Goal: Task Accomplishment & Management: Manage account settings

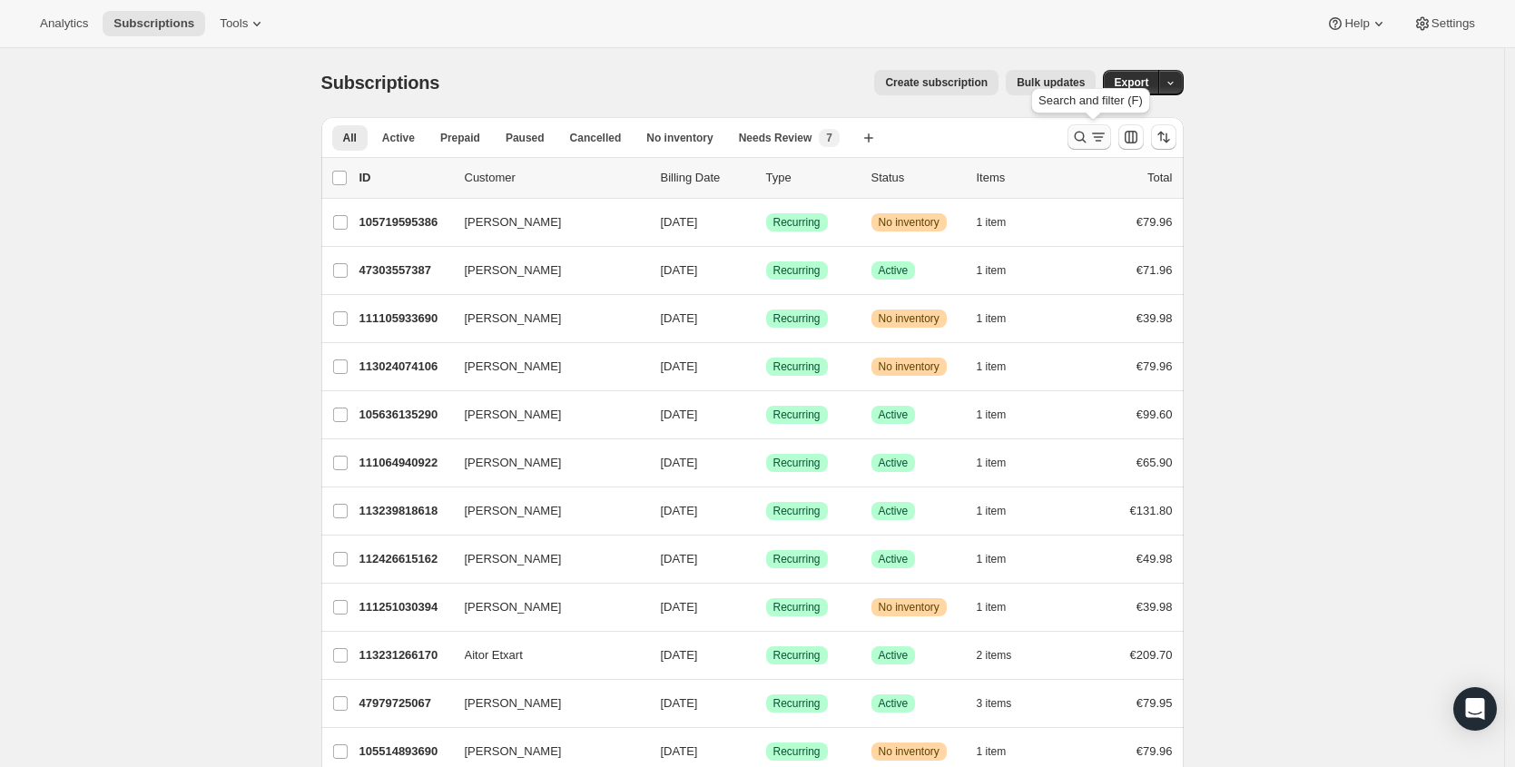
click at [1075, 135] on icon "Search and filter results" at bounding box center [1080, 137] width 18 height 18
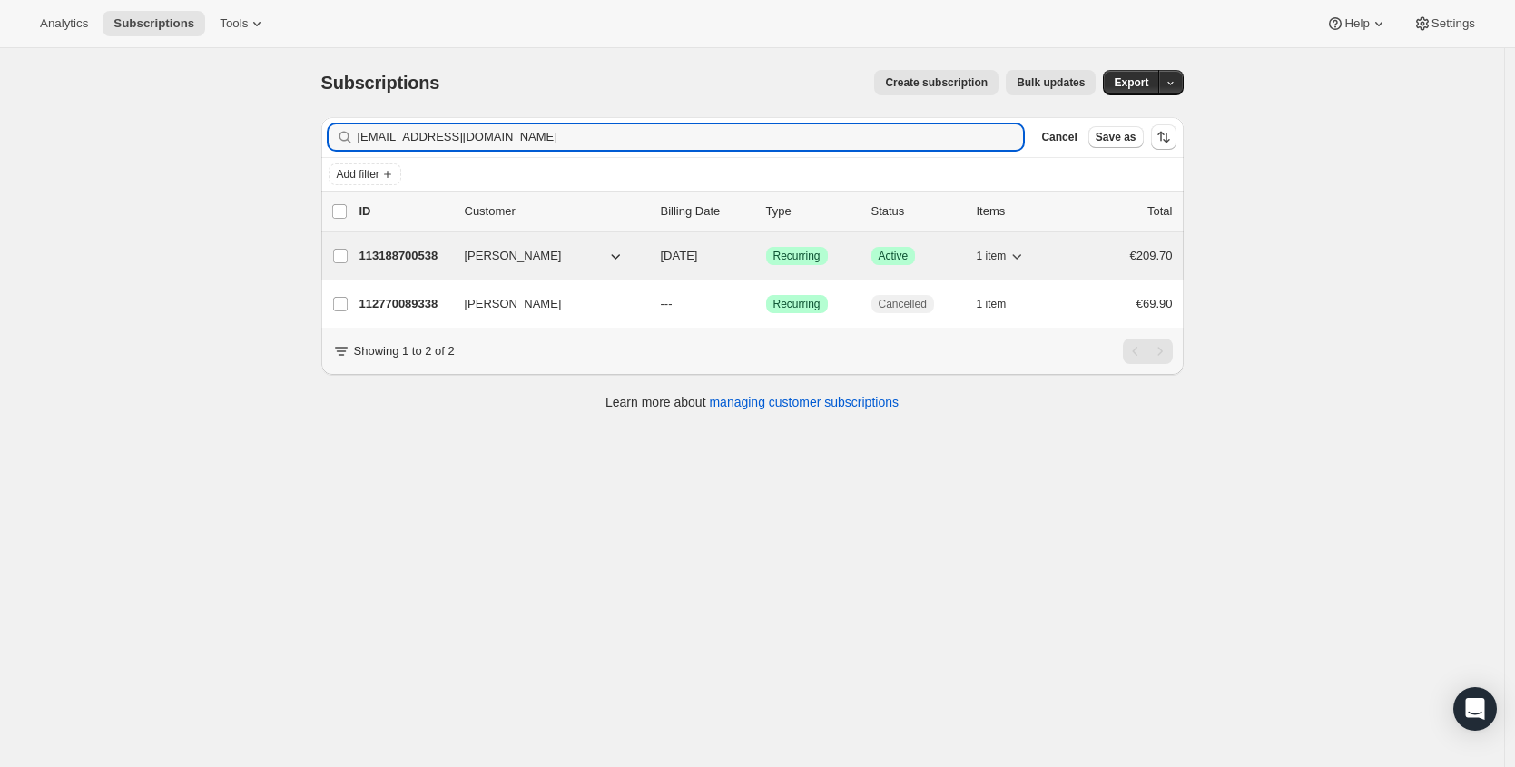
type input "[EMAIL_ADDRESS][DOMAIN_NAME]"
click at [420, 258] on p "113188700538" at bounding box center [404, 256] width 91 height 18
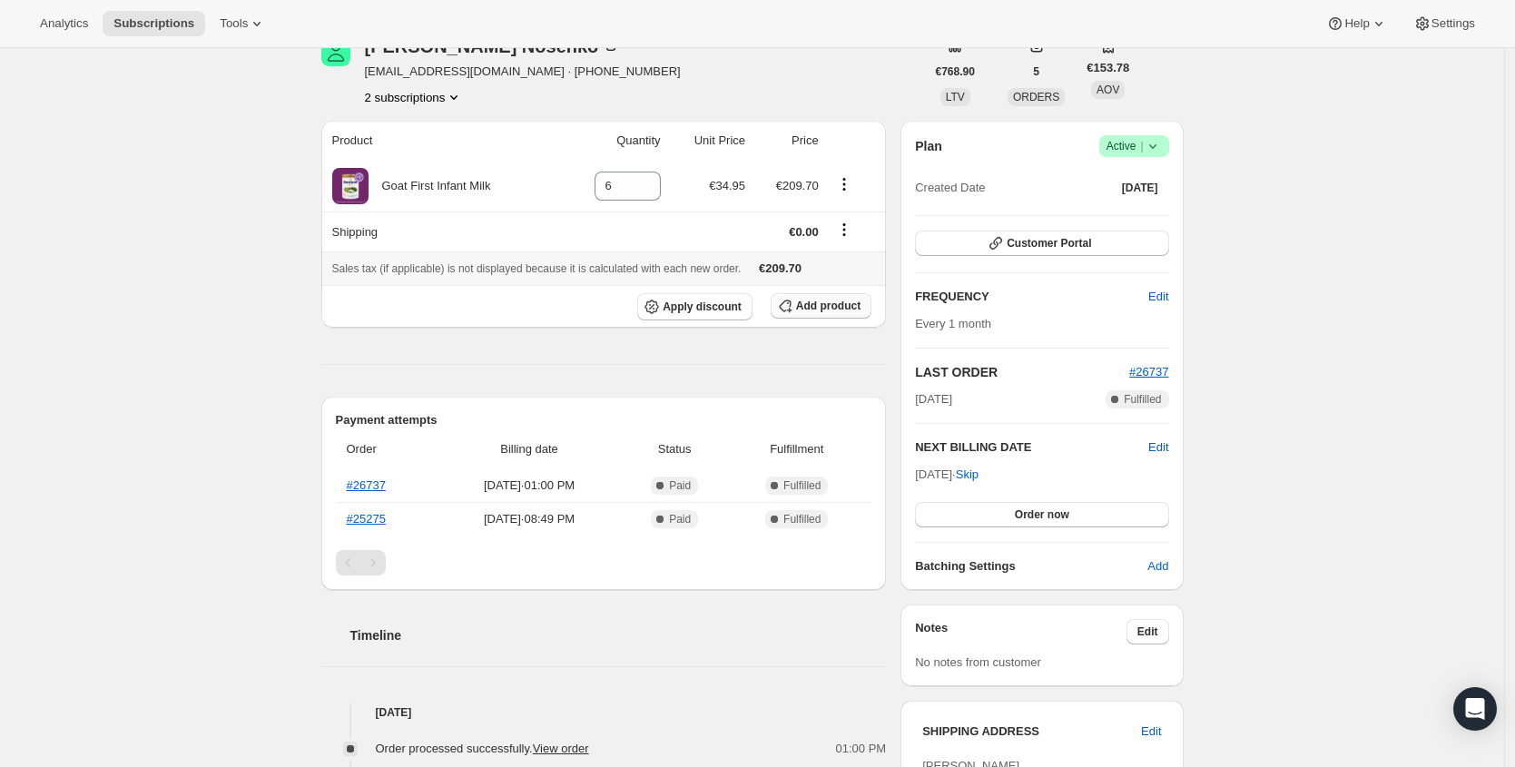
scroll to position [98, 0]
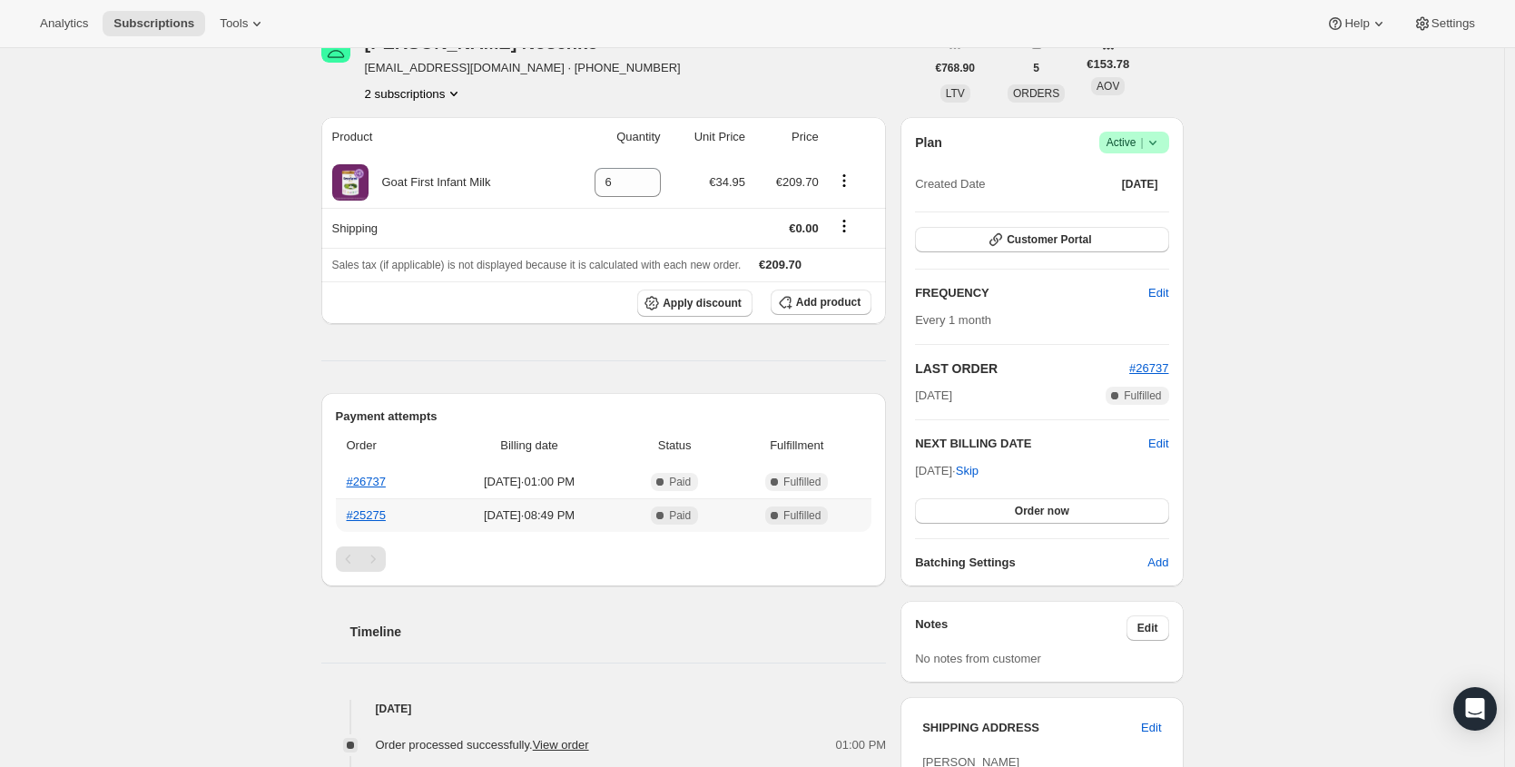
click at [450, 500] on td "[DATE] · 08:49 PM" at bounding box center [529, 515] width 185 height 34
click at [379, 514] on link "#25275" at bounding box center [366, 515] width 39 height 14
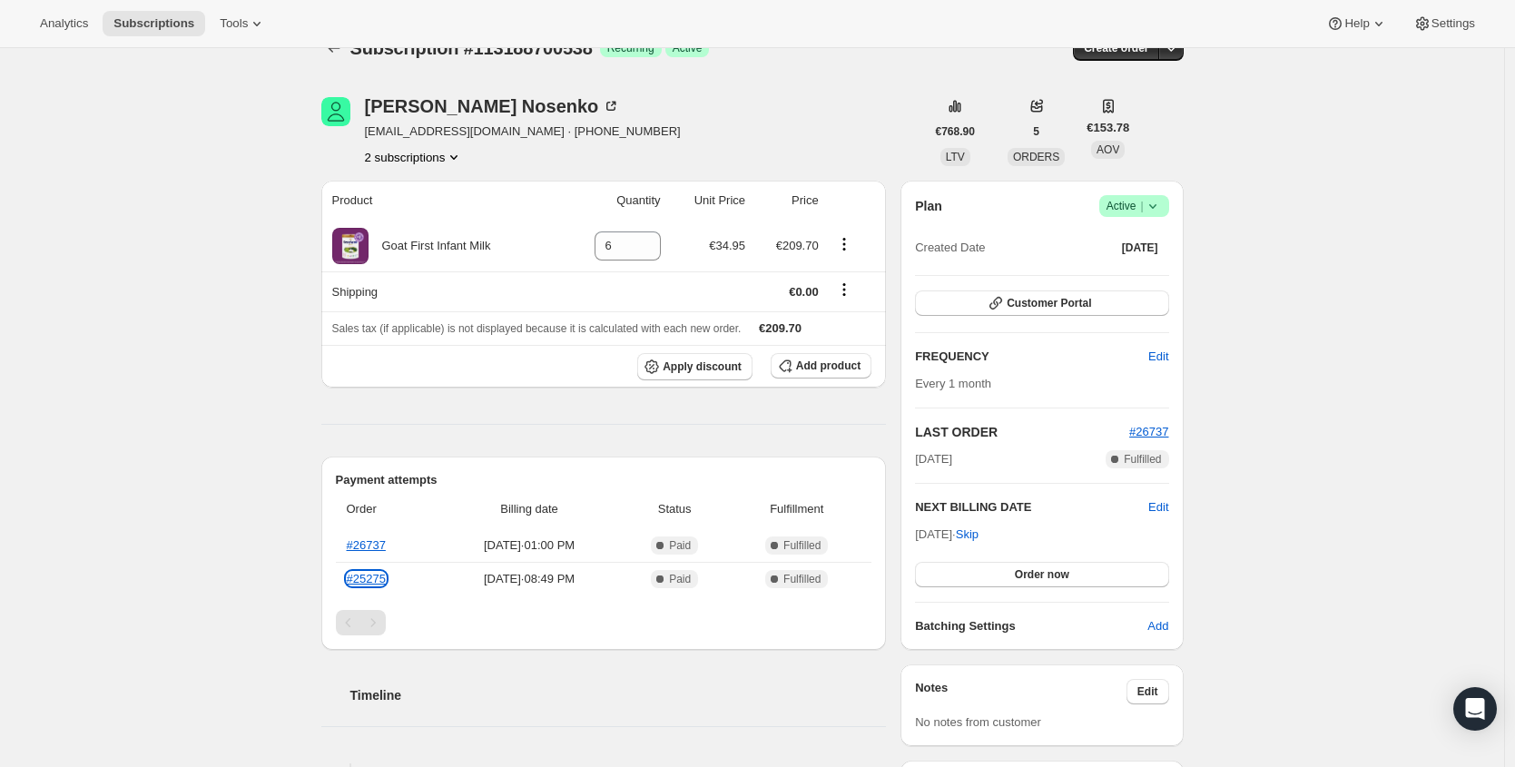
scroll to position [0, 0]
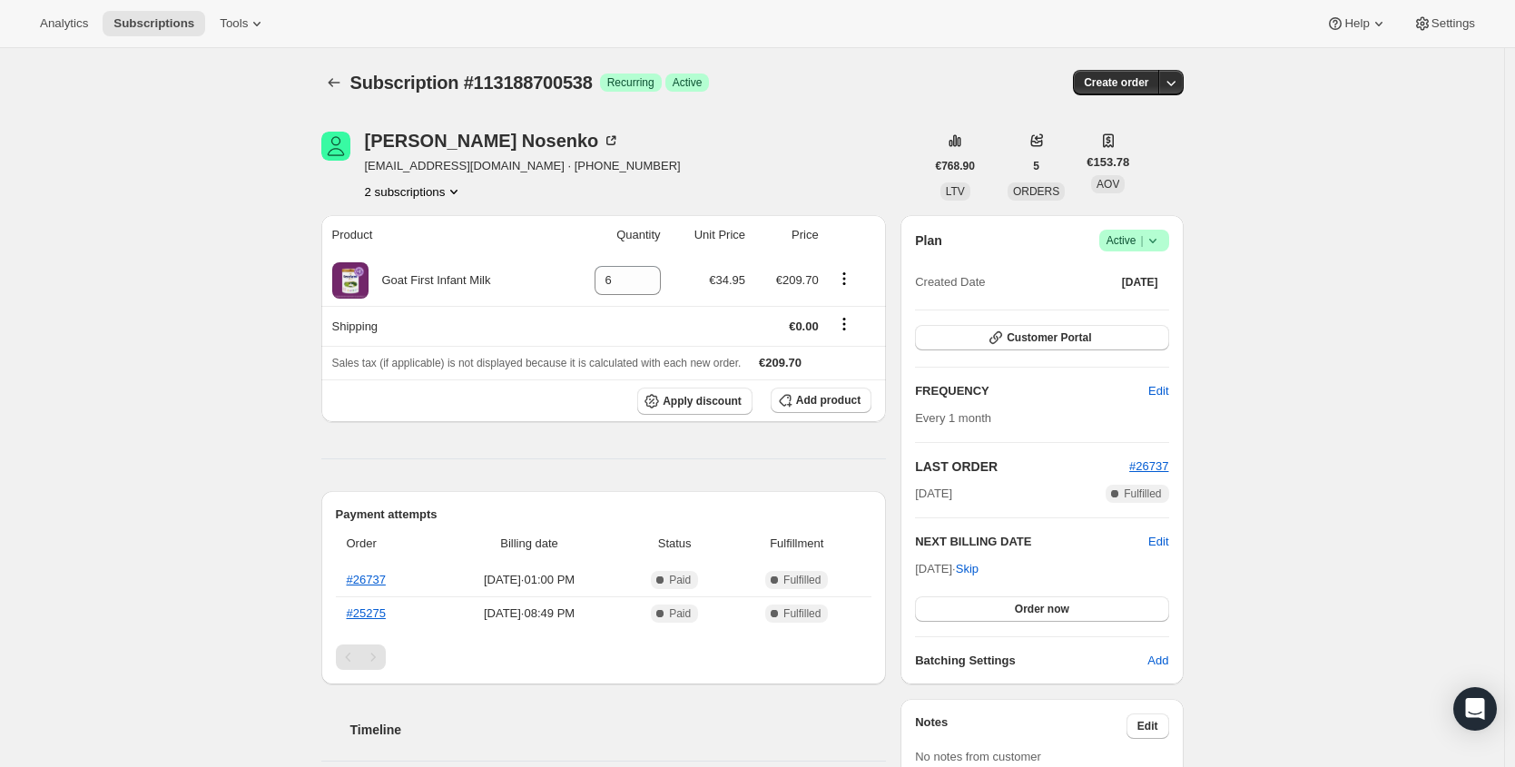
click at [1145, 254] on div "Plan Success Active | Created Date [DATE]" at bounding box center [1041, 262] width 253 height 65
click at [1154, 240] on icon at bounding box center [1151, 241] width 7 height 5
click at [1114, 303] on span "Cancel subscription" at bounding box center [1133, 307] width 103 height 14
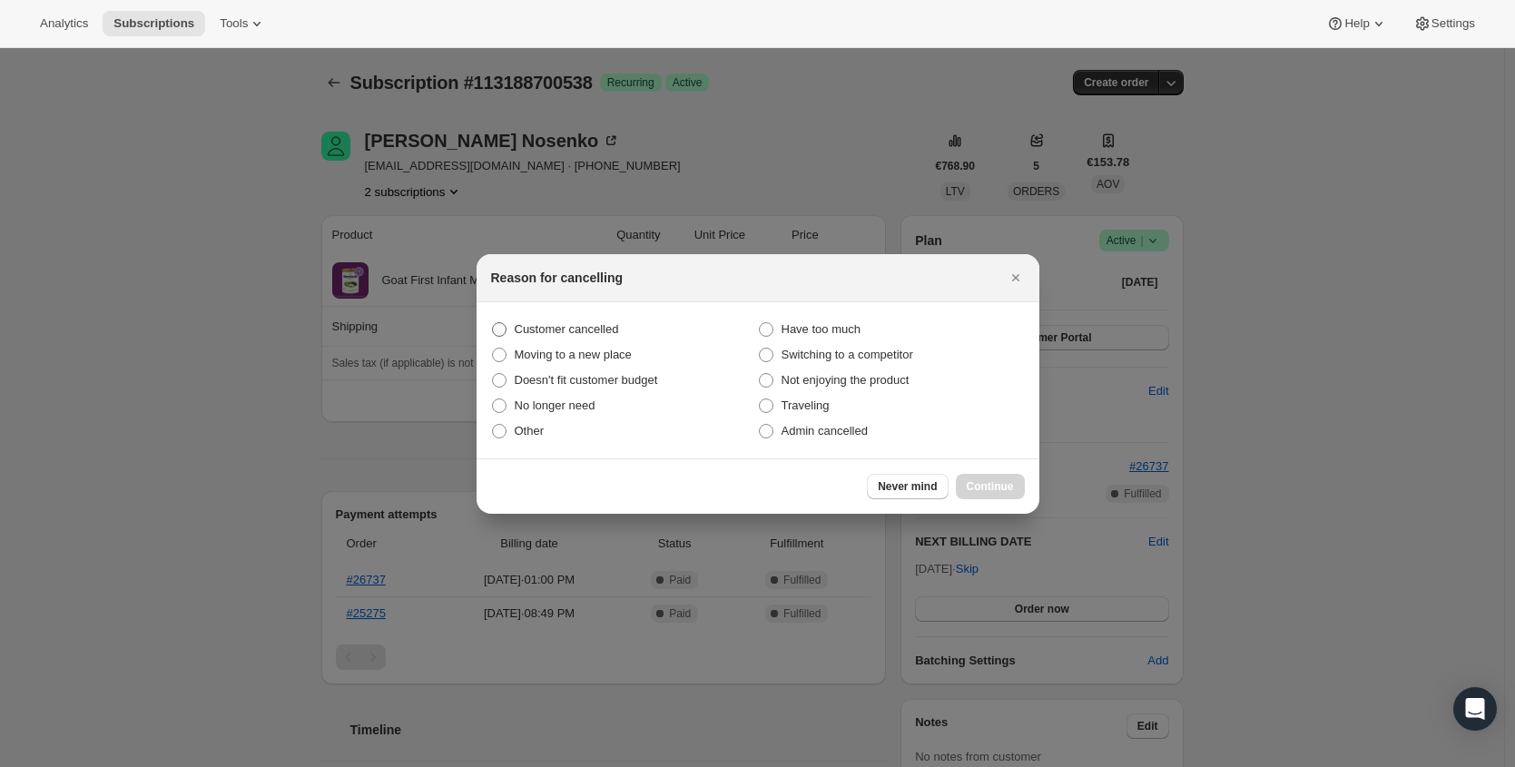
click at [537, 329] on span "Customer cancelled" at bounding box center [567, 329] width 104 height 14
click at [493, 323] on input "Customer cancelled" at bounding box center [492, 322] width 1 height 1
radio input "true"
click at [987, 480] on span "Continue" at bounding box center [990, 486] width 47 height 15
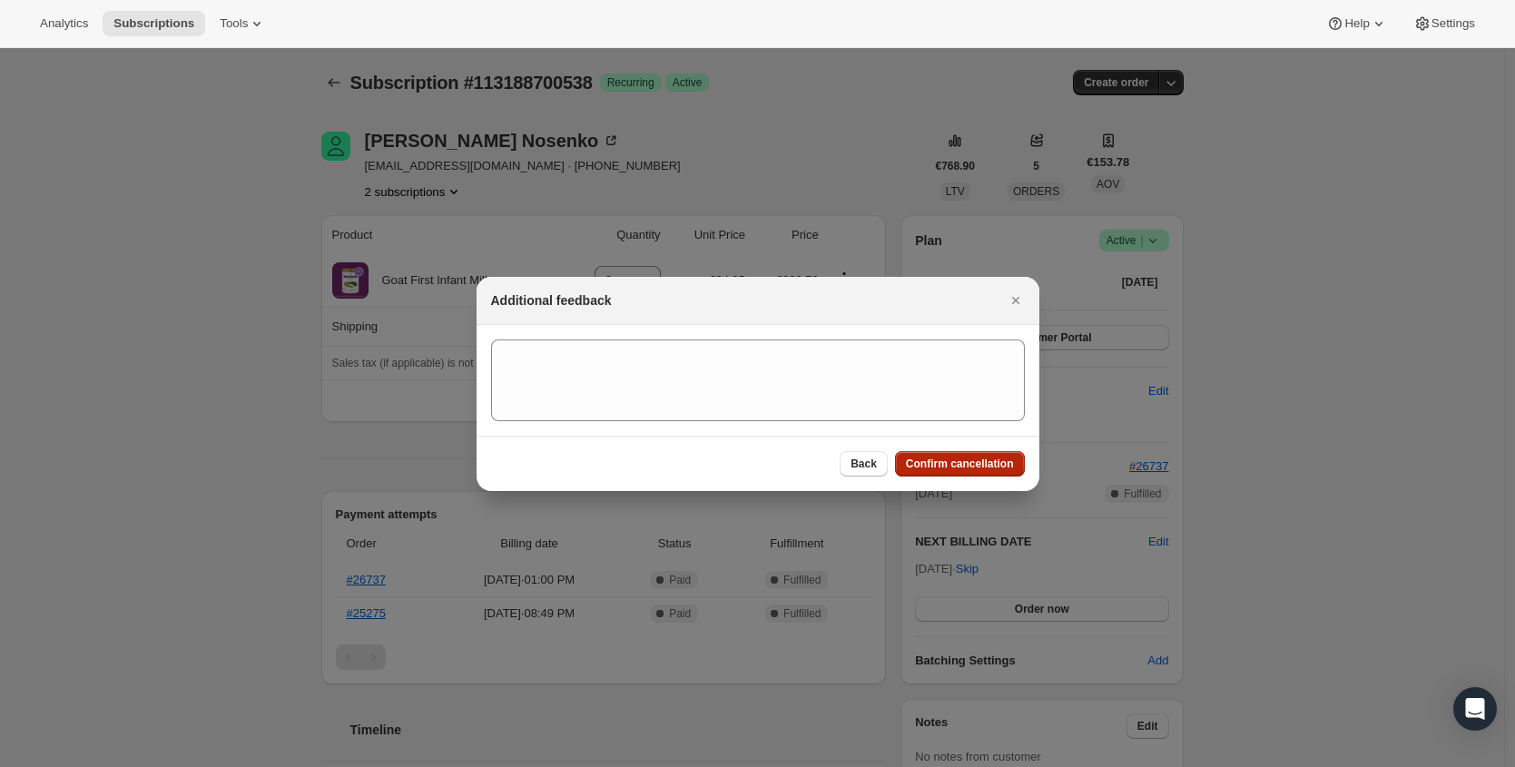
click at [968, 458] on span "Confirm cancellation" at bounding box center [960, 463] width 108 height 15
